Goal: Complete application form

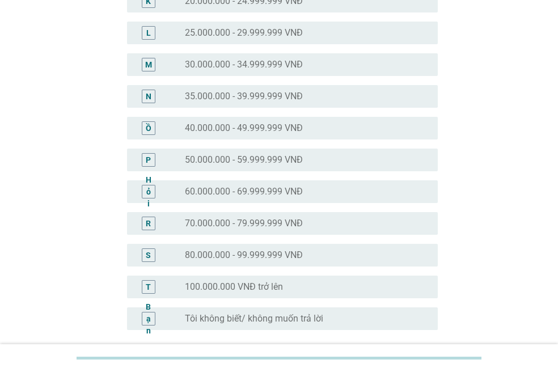
scroll to position [511, 0]
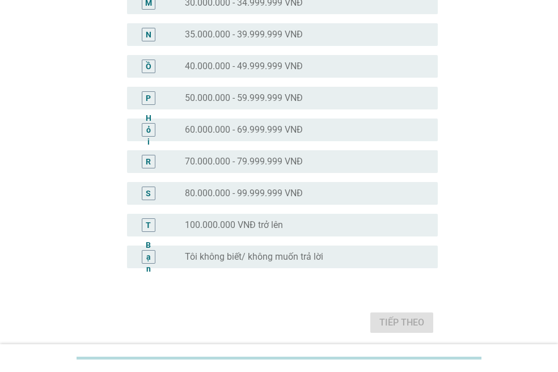
click at [221, 65] on font "40.000.000 - 49.999.999 VNĐ" at bounding box center [244, 66] width 118 height 11
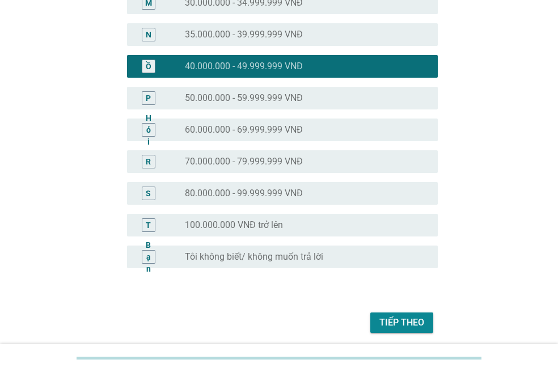
click at [199, 94] on font "50.000.000 - 59.999.999 VNĐ" at bounding box center [244, 97] width 118 height 11
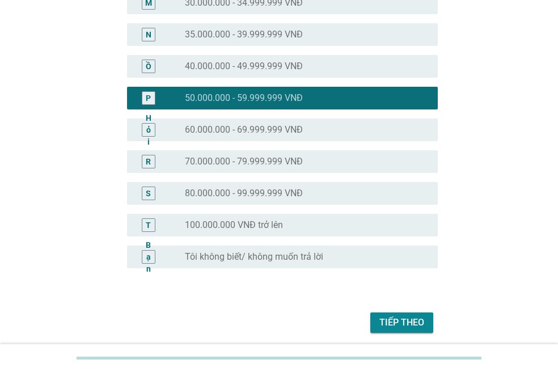
click at [398, 319] on font "Tiếp theo" at bounding box center [402, 322] width 45 height 11
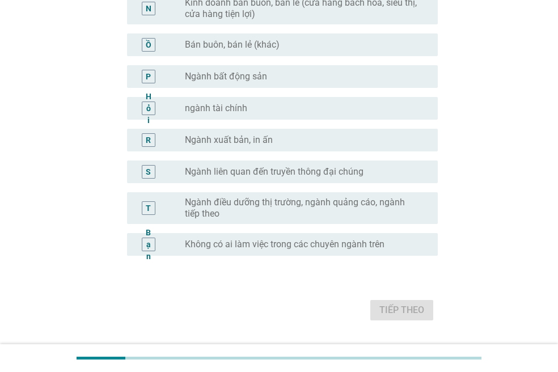
scroll to position [624, 0]
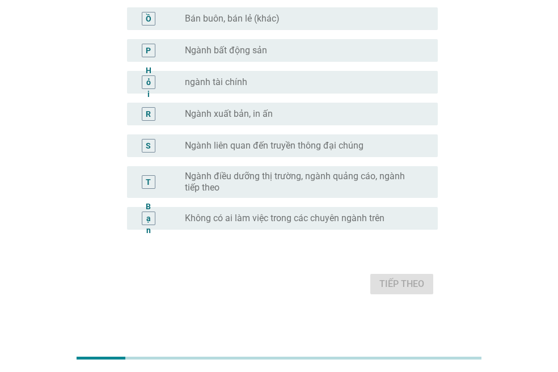
click at [247, 214] on font "Không có ai làm việc trong các chuyên ngành trên" at bounding box center [285, 218] width 200 height 11
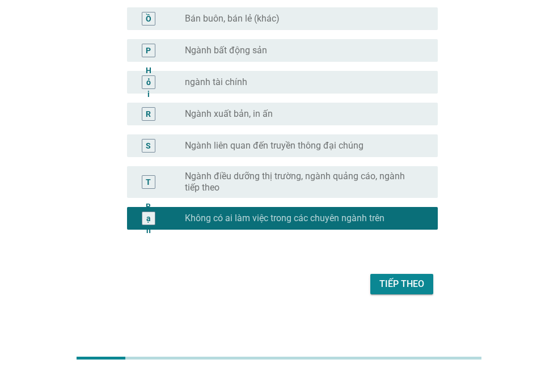
click at [412, 281] on font "Tiếp theo" at bounding box center [402, 284] width 45 height 11
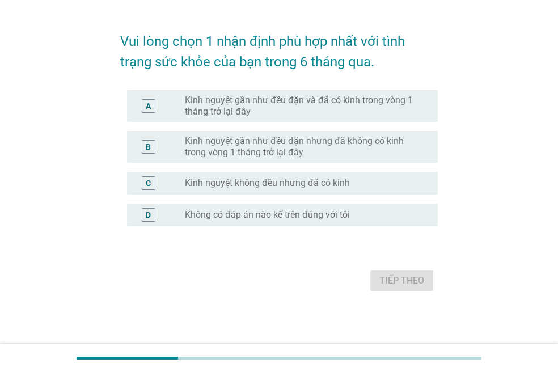
scroll to position [0, 0]
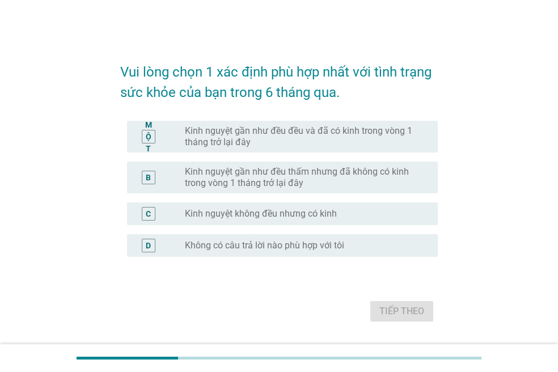
click at [259, 130] on font "Kinh nguyệt gần như đều đều và đã có kinh trong vòng 1 tháng trở lại đây" at bounding box center [298, 136] width 227 height 22
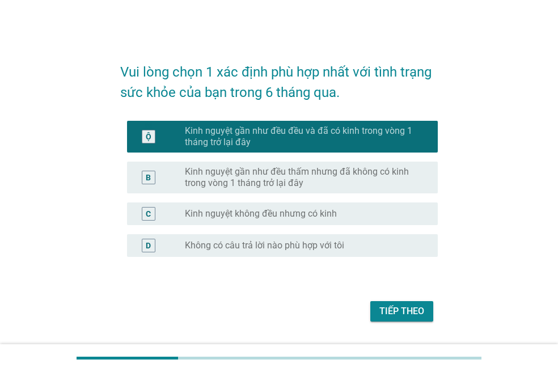
click at [401, 310] on font "Tiếp theo" at bounding box center [402, 311] width 45 height 11
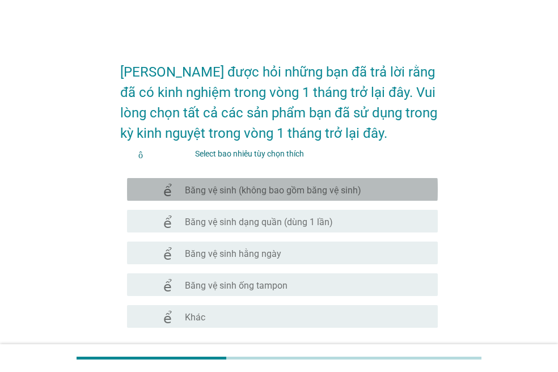
click at [267, 186] on font "Băng vệ sinh (không bao gồm băng vệ sinh)" at bounding box center [273, 190] width 176 height 11
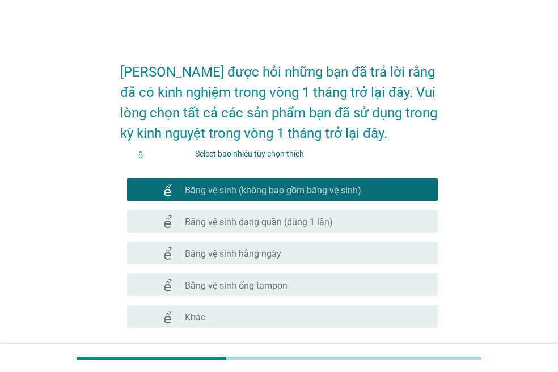
click at [240, 249] on font "Băng vệ sinh hằng ngày" at bounding box center [233, 253] width 96 height 11
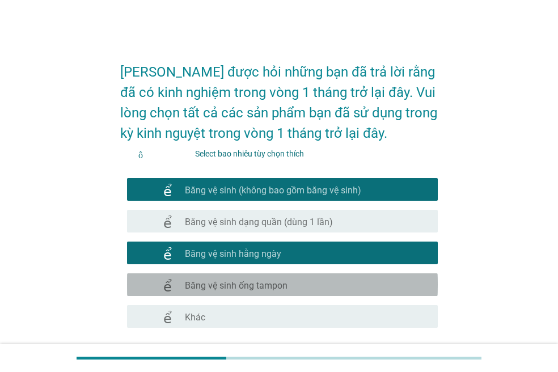
click at [229, 290] on font "Băng vệ sinh ống tampon" at bounding box center [236, 285] width 103 height 11
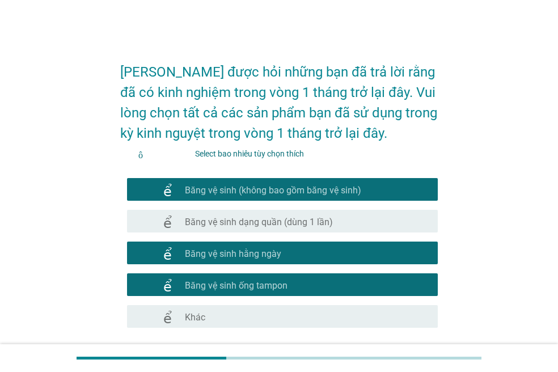
click at [246, 186] on font "Băng vệ sinh (không bao gồm băng vệ sinh)" at bounding box center [273, 190] width 176 height 11
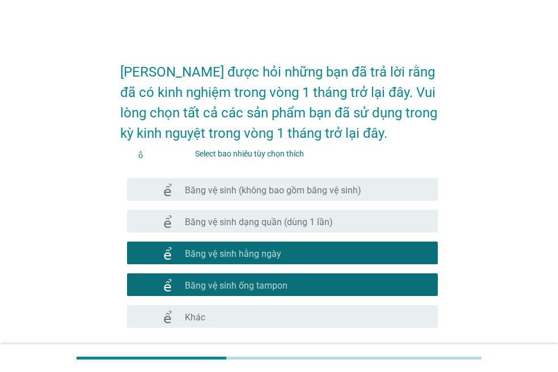
click at [241, 281] on font "Băng vệ sinh ống tampon" at bounding box center [236, 285] width 103 height 11
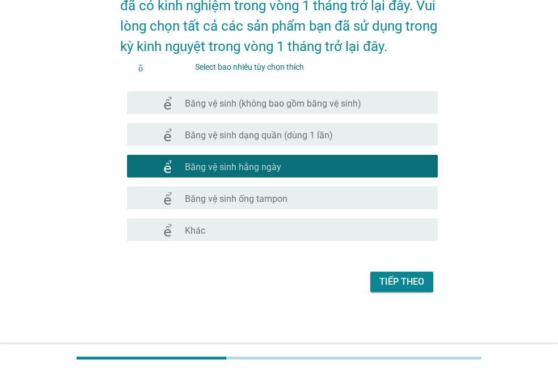
scroll to position [88, 0]
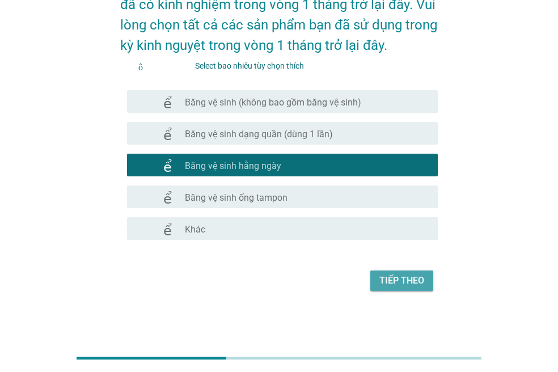
click at [401, 280] on font "Tiếp theo" at bounding box center [402, 280] width 45 height 11
